Goal: Task Accomplishment & Management: Complete application form

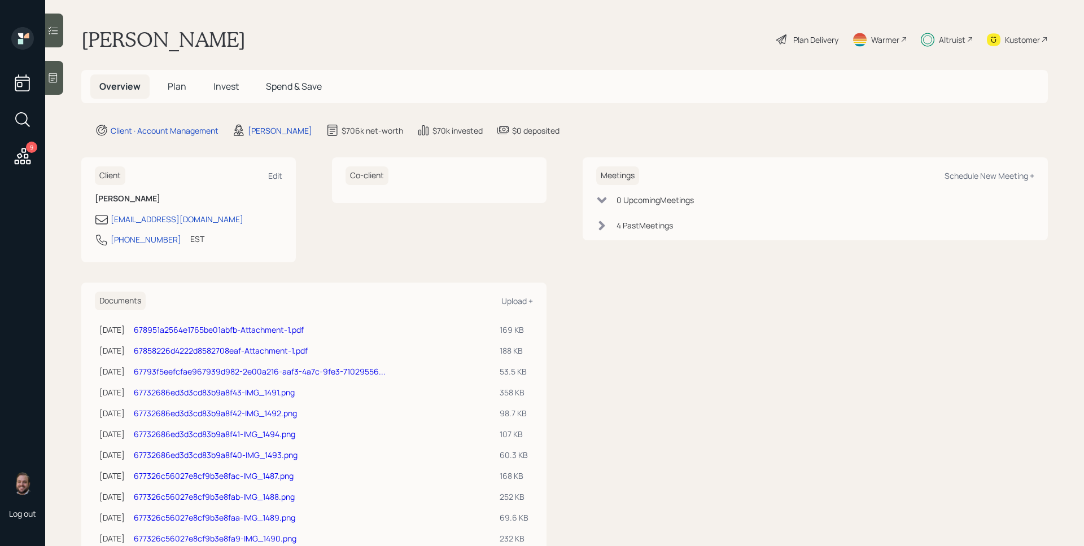
click at [939, 38] on div "Altruist" at bounding box center [952, 40] width 27 height 12
click at [175, 86] on span "Plan" at bounding box center [177, 86] width 19 height 12
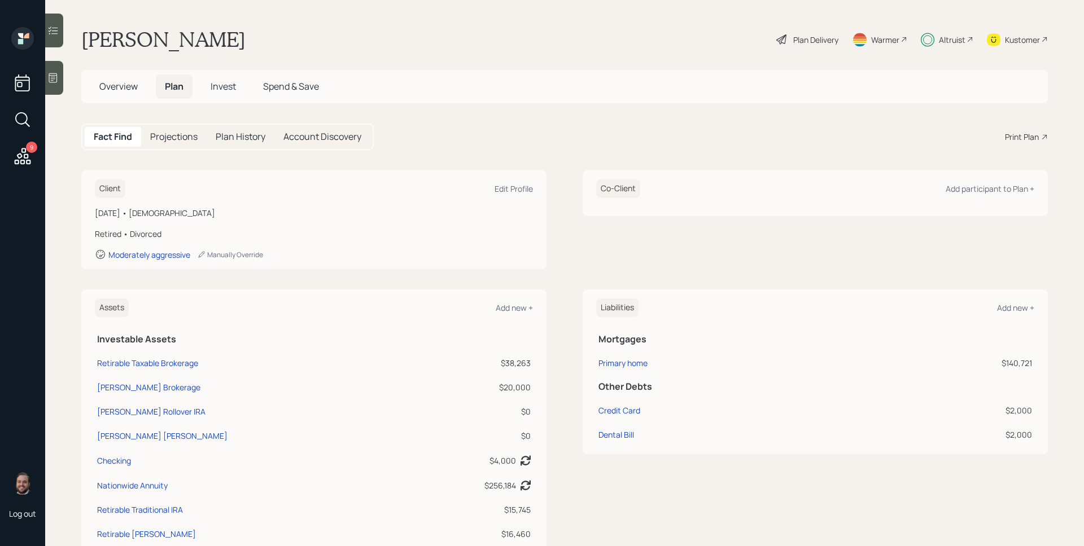
click at [802, 33] on div "Plan Delivery" at bounding box center [807, 39] width 64 height 25
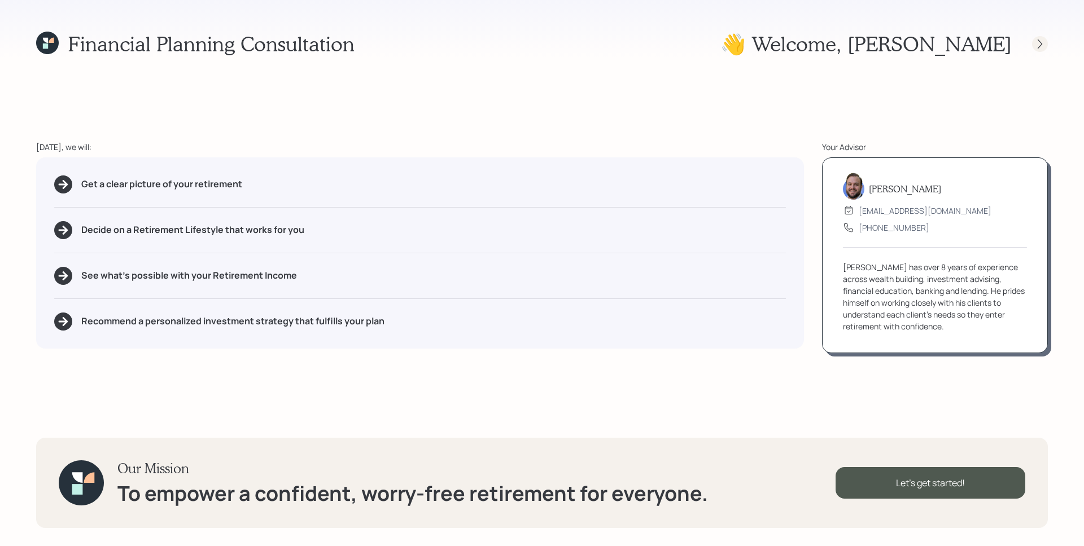
click at [1035, 43] on icon at bounding box center [1039, 43] width 11 height 11
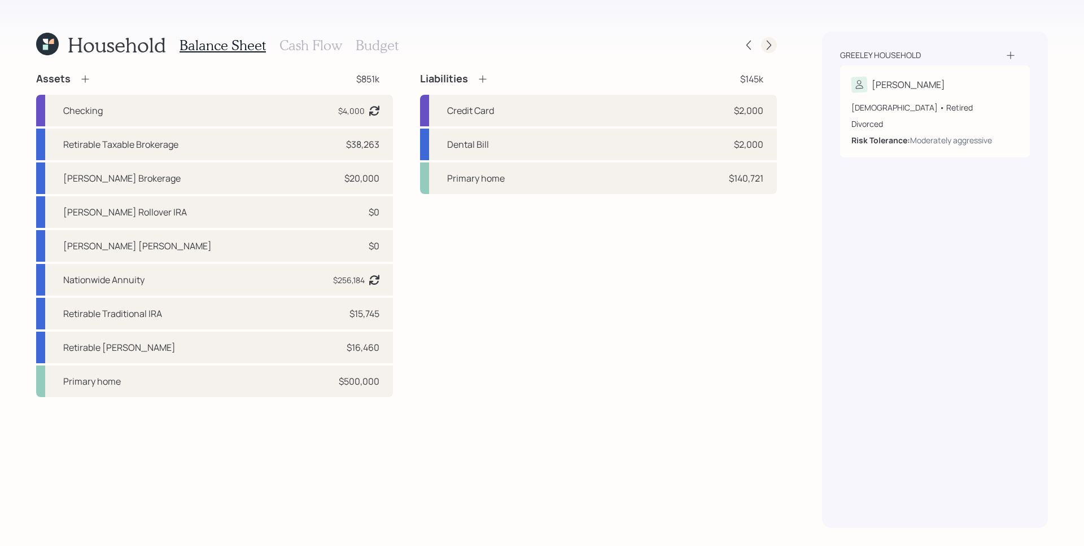
click at [769, 41] on icon at bounding box center [768, 45] width 11 height 11
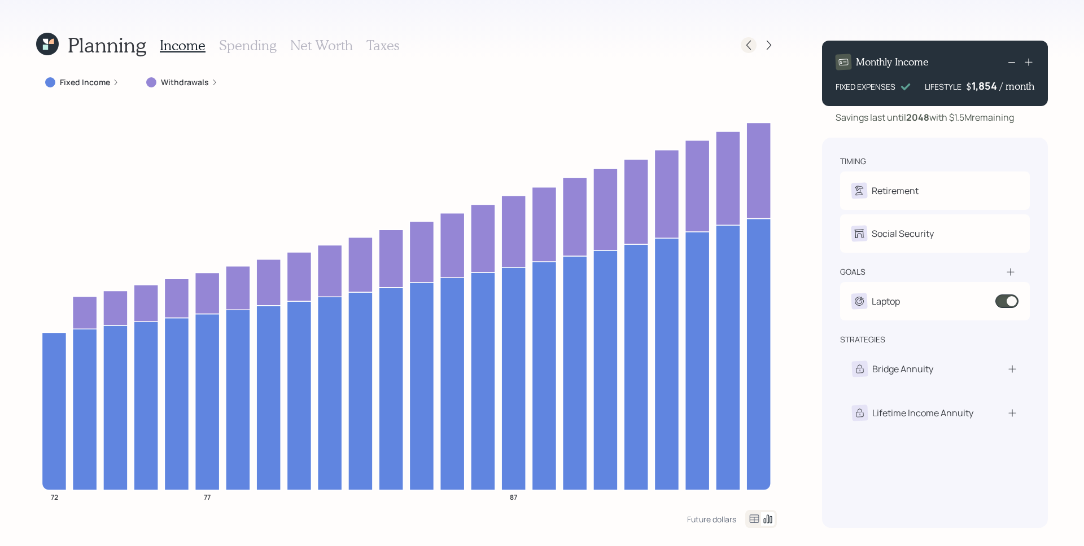
click at [747, 49] on icon at bounding box center [748, 45] width 11 height 11
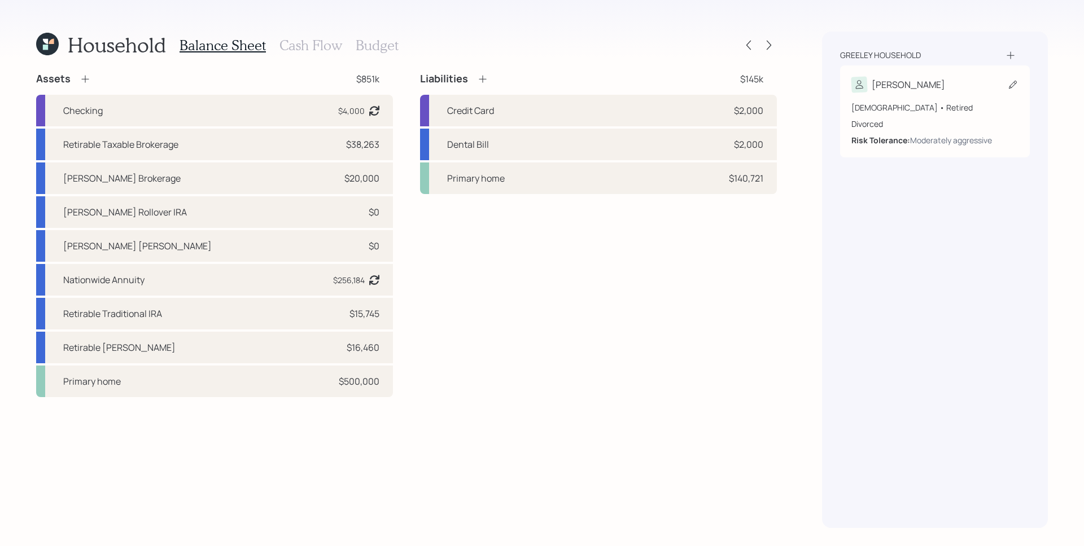
click at [944, 122] on div "Divorced" at bounding box center [934, 124] width 167 height 12
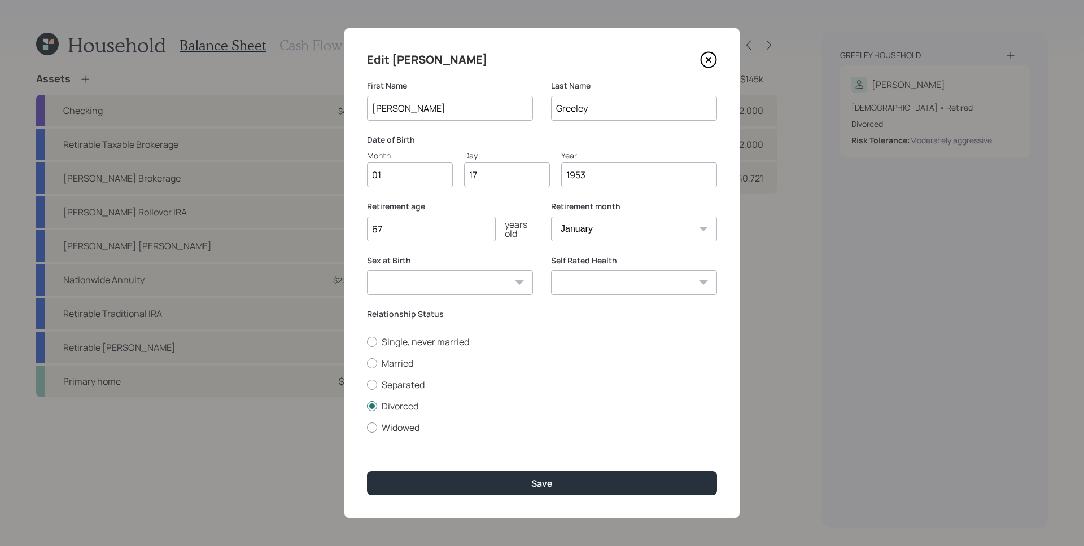
click at [712, 60] on icon at bounding box center [708, 59] width 17 height 17
